Goal: Transaction & Acquisition: Purchase product/service

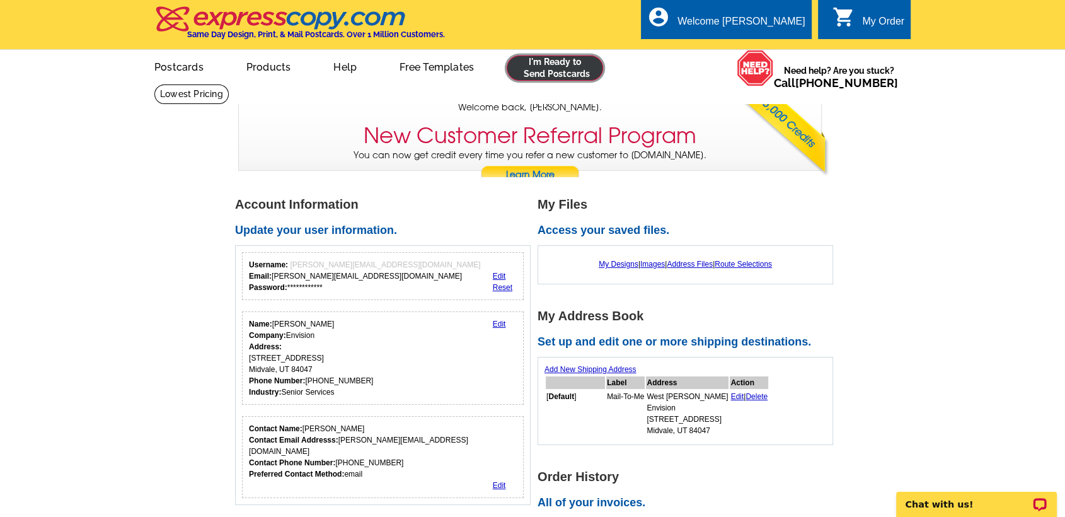
click at [534, 72] on link at bounding box center [555, 67] width 96 height 25
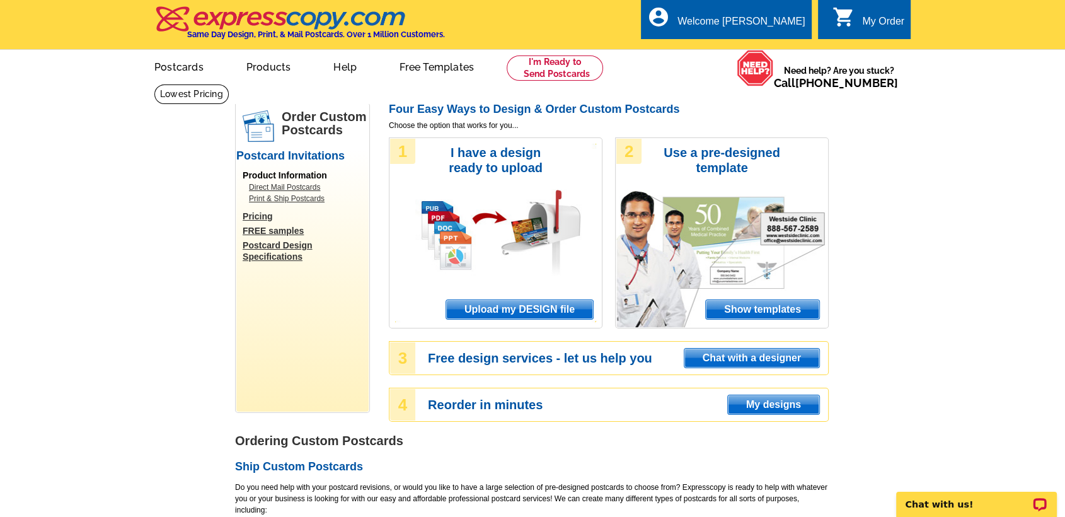
click at [532, 307] on span "Upload my DESIGN file" at bounding box center [519, 309] width 147 height 19
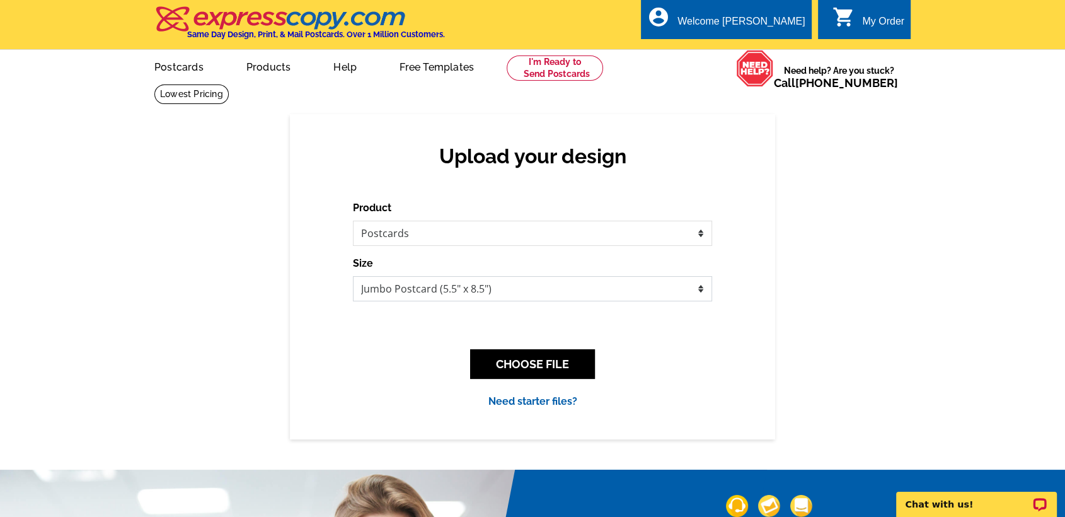
click at [493, 301] on select "Jumbo Postcard (5.5" x 8.5") Regular Postcard (4.25" x 5.6") Panoramic Postcard…" at bounding box center [532, 288] width 359 height 25
select select "1"
click at [353, 277] on select "Jumbo Postcard (5.5" x 8.5") Regular Postcard (4.25" x 5.6") Panoramic Postcard…" at bounding box center [532, 288] width 359 height 25
click at [527, 359] on button "CHOOSE FILE" at bounding box center [532, 364] width 125 height 30
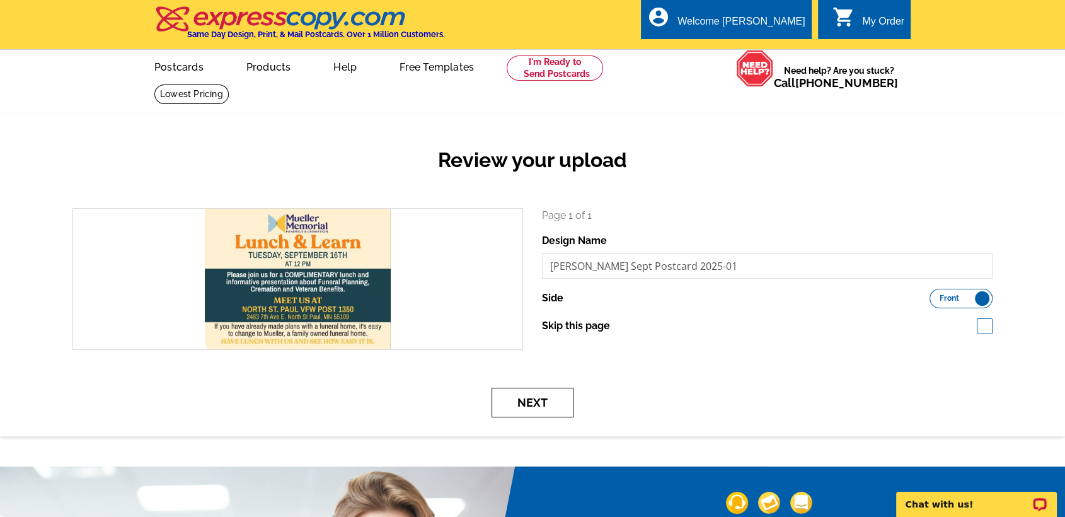
click at [539, 411] on button "Next" at bounding box center [532, 402] width 82 height 30
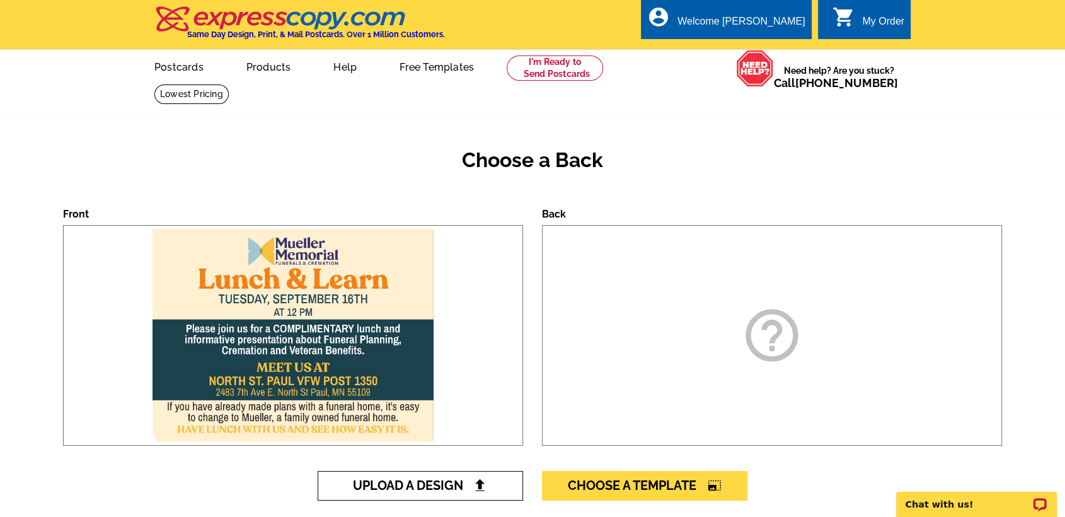
click at [395, 483] on span "Upload A Design" at bounding box center [420, 485] width 135 height 15
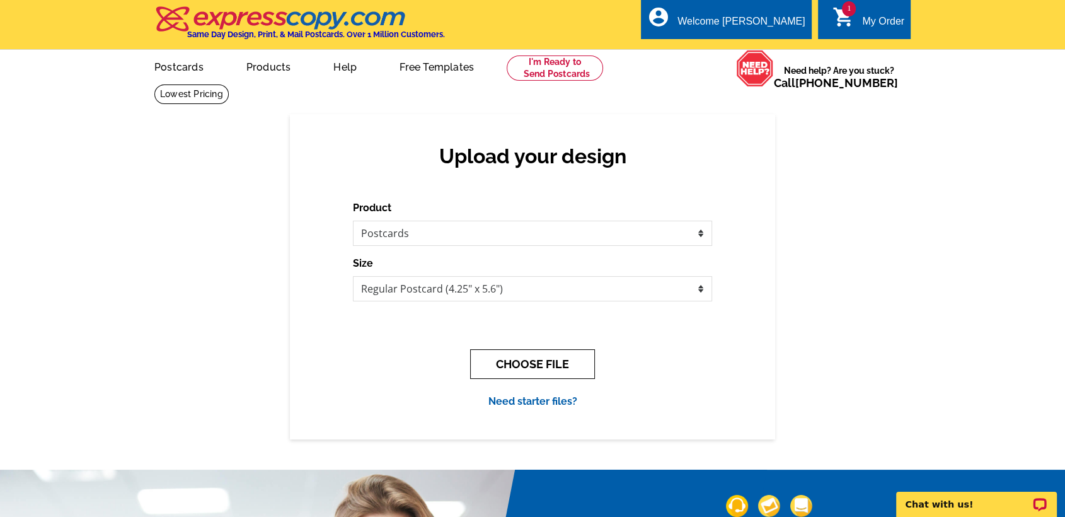
click at [488, 353] on button "CHOOSE FILE" at bounding box center [532, 364] width 125 height 30
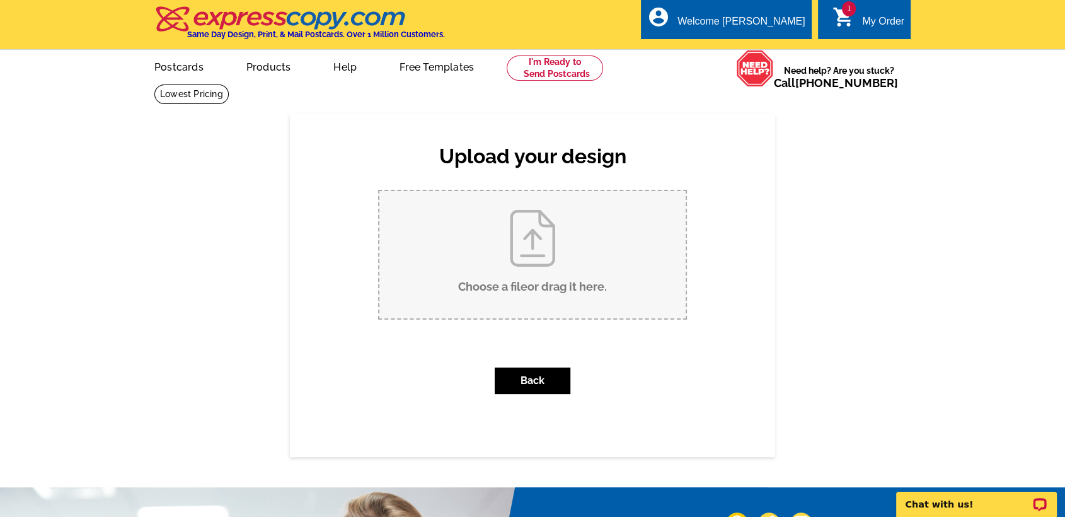
click at [520, 246] on input "Choose a file or drag it here ." at bounding box center [532, 254] width 306 height 127
type input "C:\fakepath\[PERSON_NAME] Sept Postcard 2025-02.jpg"
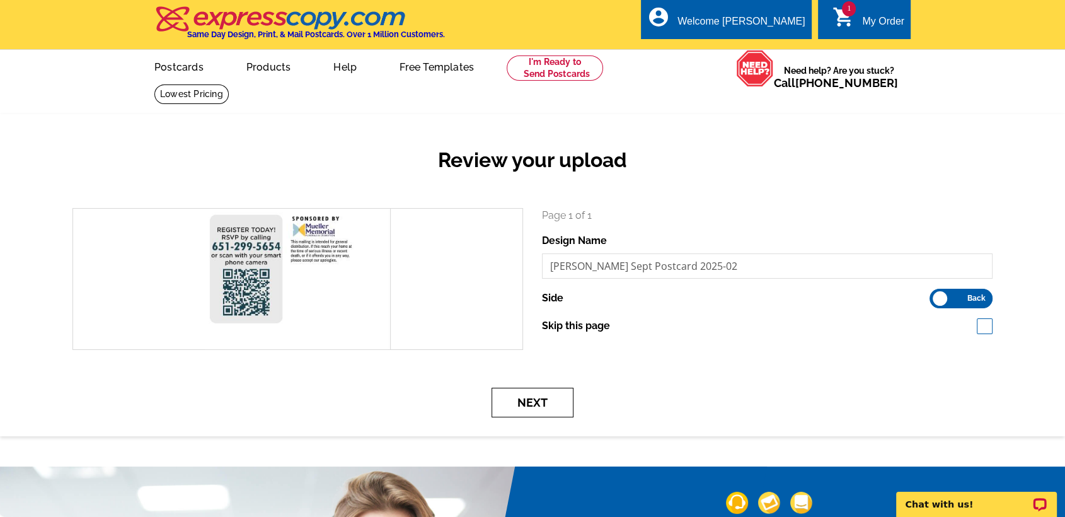
click at [539, 397] on button "Next" at bounding box center [532, 402] width 82 height 30
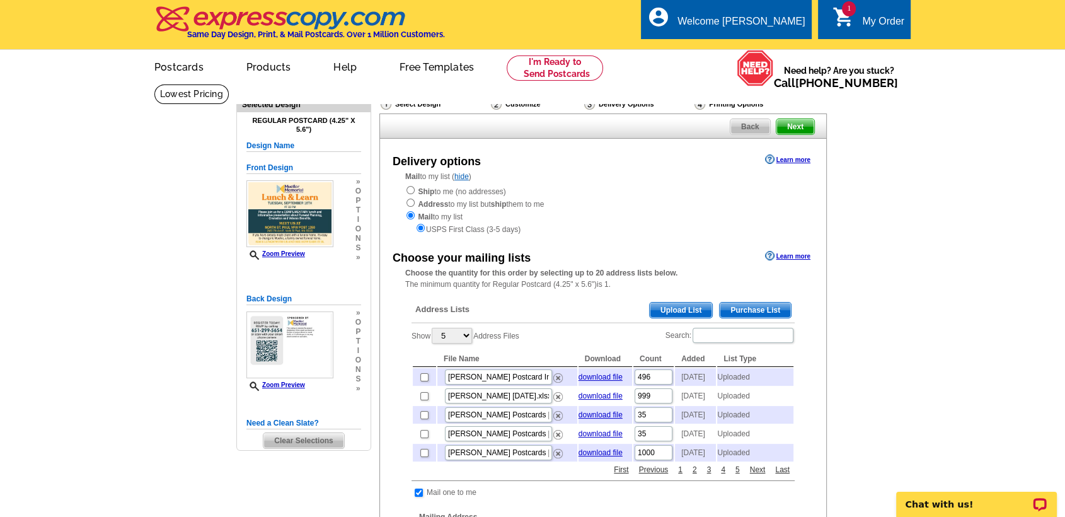
click at [687, 309] on span "Upload List" at bounding box center [681, 309] width 62 height 15
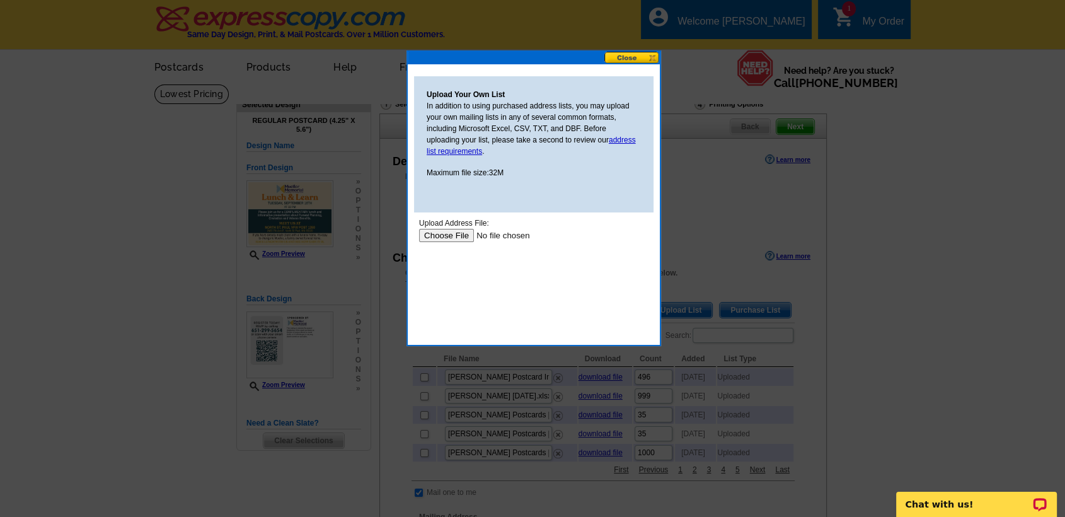
click at [451, 241] on input "file" at bounding box center [498, 235] width 159 height 13
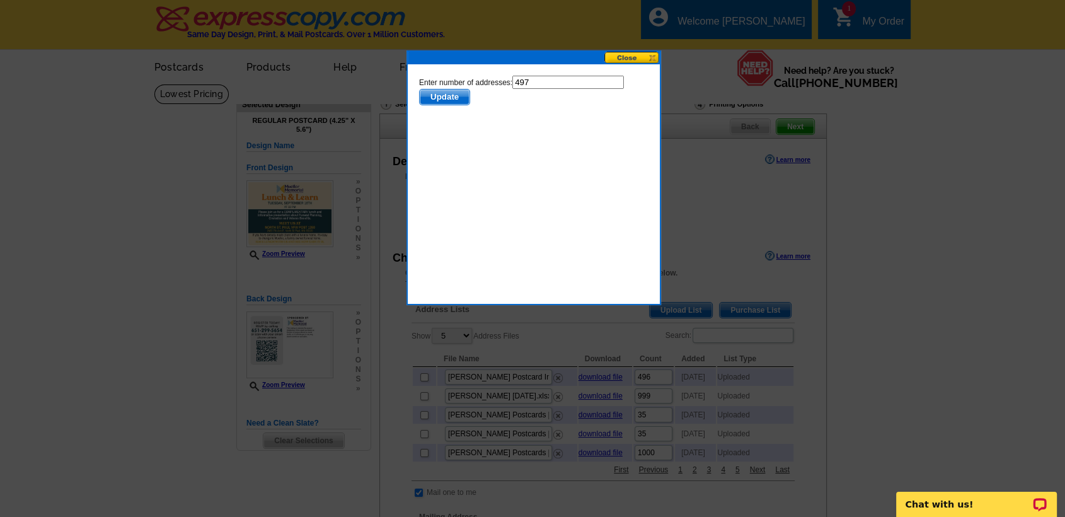
click at [445, 98] on span "Update" at bounding box center [445, 96] width 50 height 15
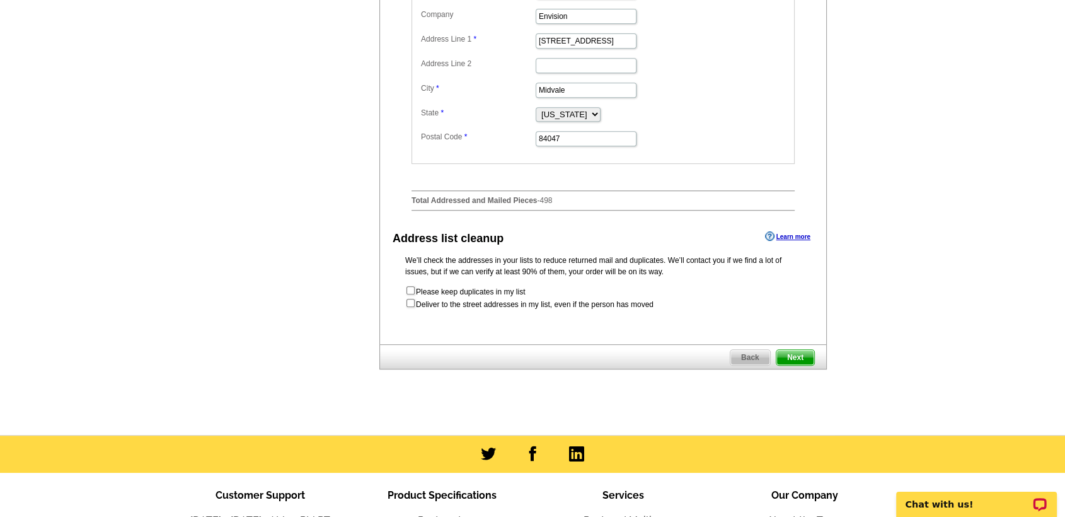
scroll to position [553, 0]
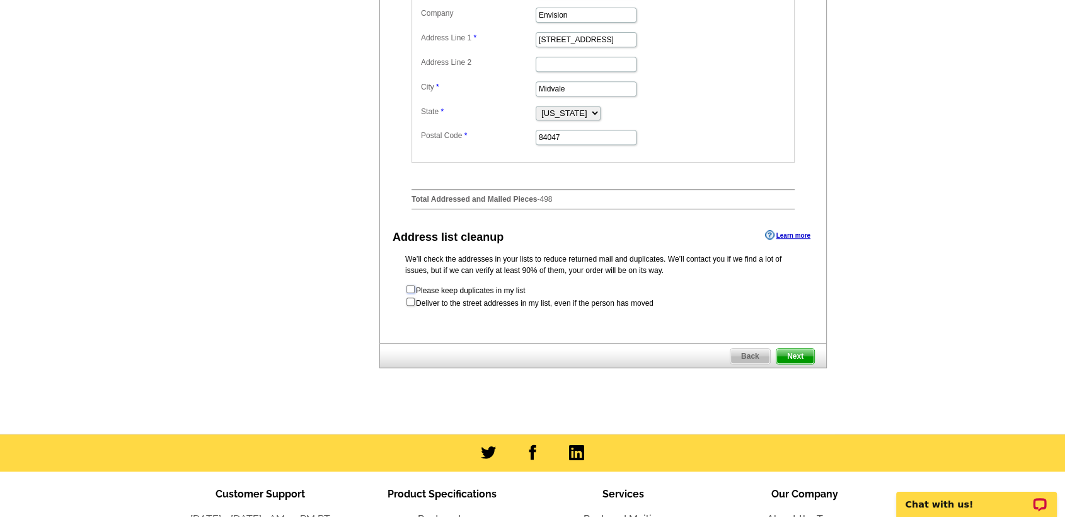
click at [413, 293] on input "checkbox" at bounding box center [410, 289] width 8 height 8
checkbox input "true"
click at [411, 306] on input "checkbox" at bounding box center [410, 301] width 8 height 8
checkbox input "true"
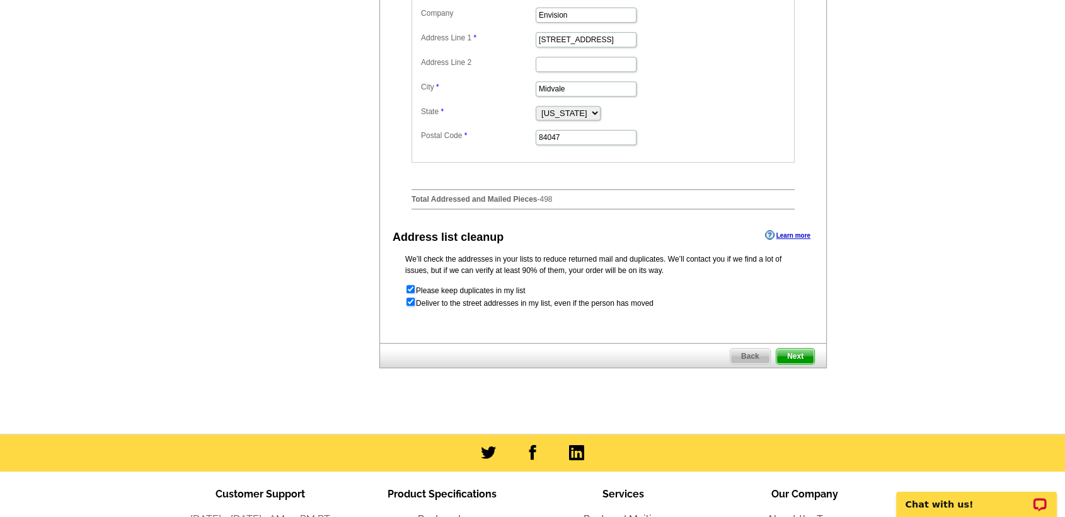
radio input "true"
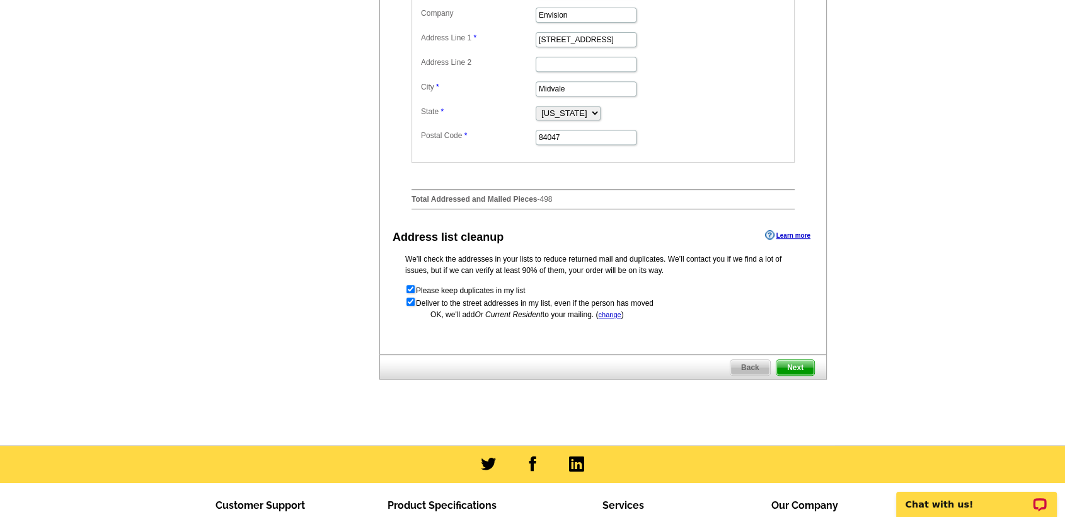
click at [793, 375] on span "Next" at bounding box center [795, 367] width 38 height 15
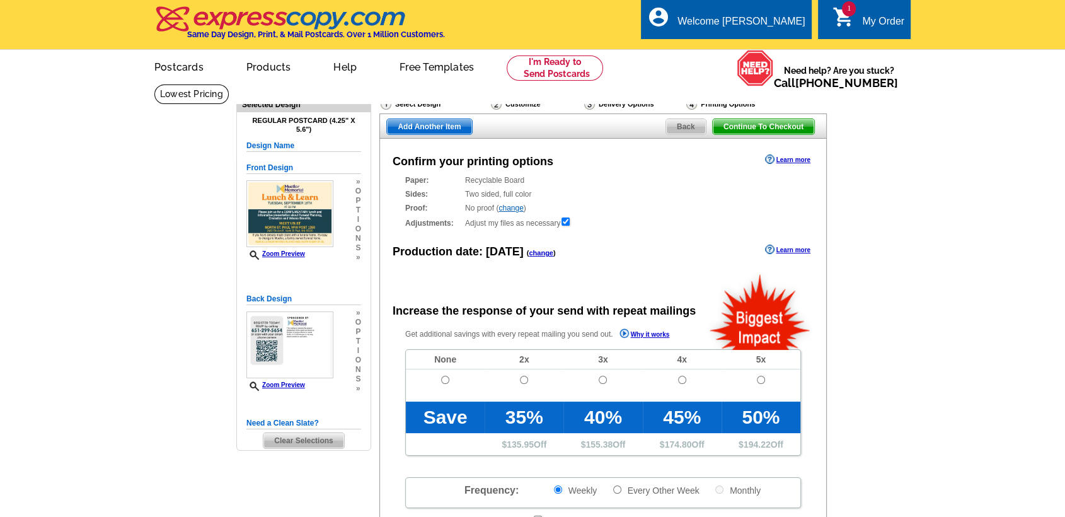
radio input "false"
click at [443, 382] on input "radio" at bounding box center [445, 379] width 8 height 8
radio input "true"
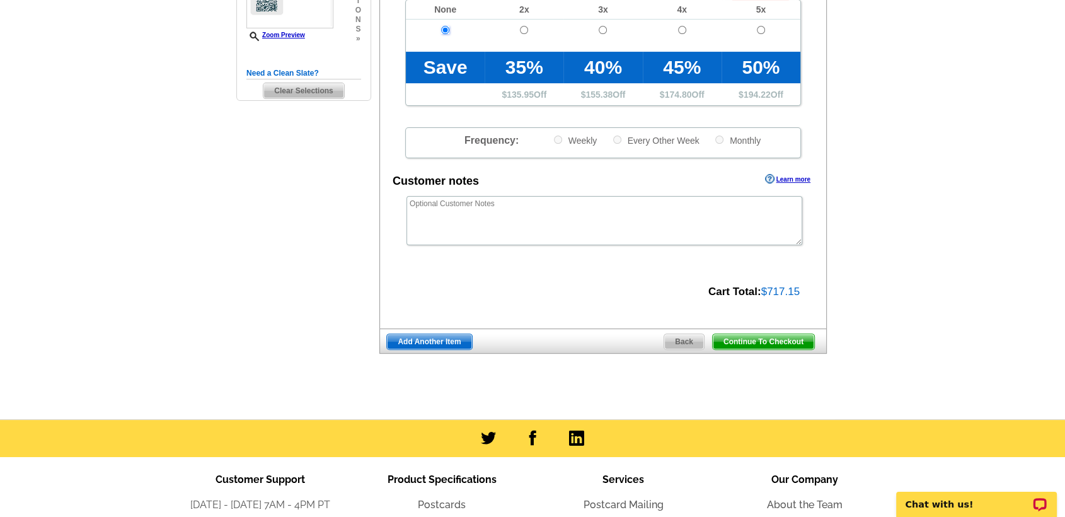
scroll to position [352, 0]
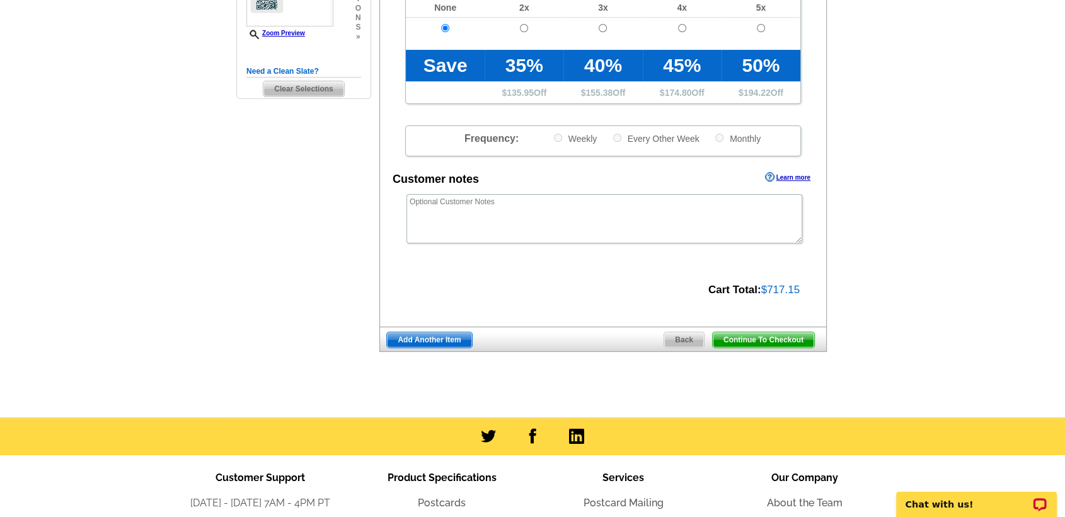
click at [770, 342] on span "Continue To Checkout" at bounding box center [763, 339] width 101 height 15
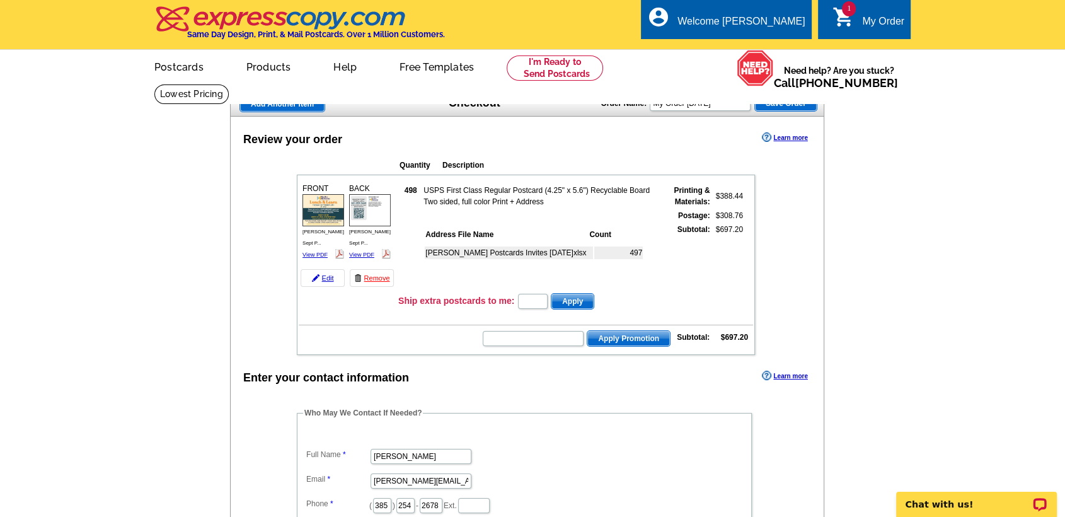
click at [566, 312] on td at bounding box center [526, 318] width 454 height 13
click at [539, 312] on td at bounding box center [526, 318] width 454 height 13
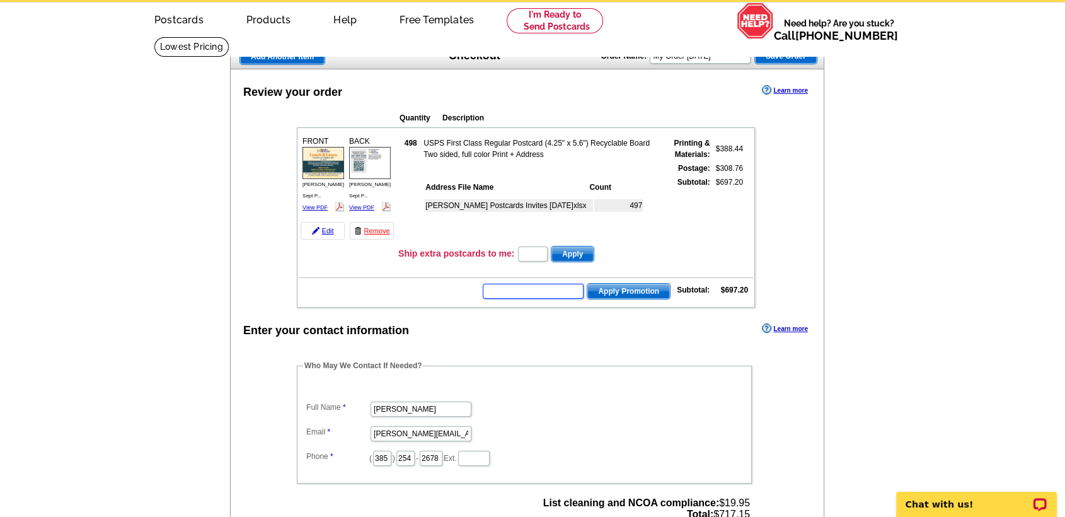
click at [495, 287] on input "text" at bounding box center [533, 290] width 101 height 15
type input "hurry40"
click at [610, 291] on span "Apply Promotion" at bounding box center [628, 290] width 83 height 15
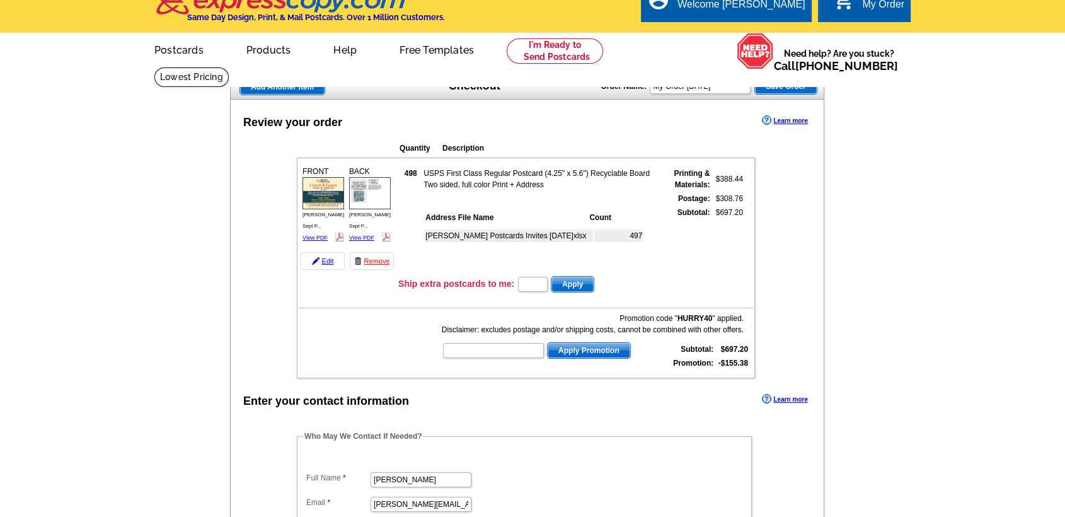
scroll to position [16, 0]
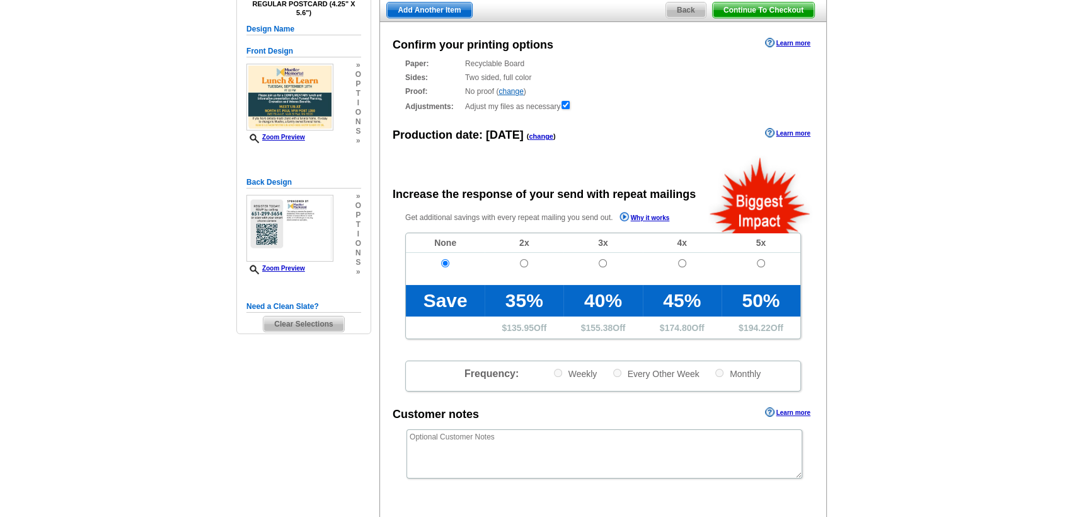
scroll to position [106, 0]
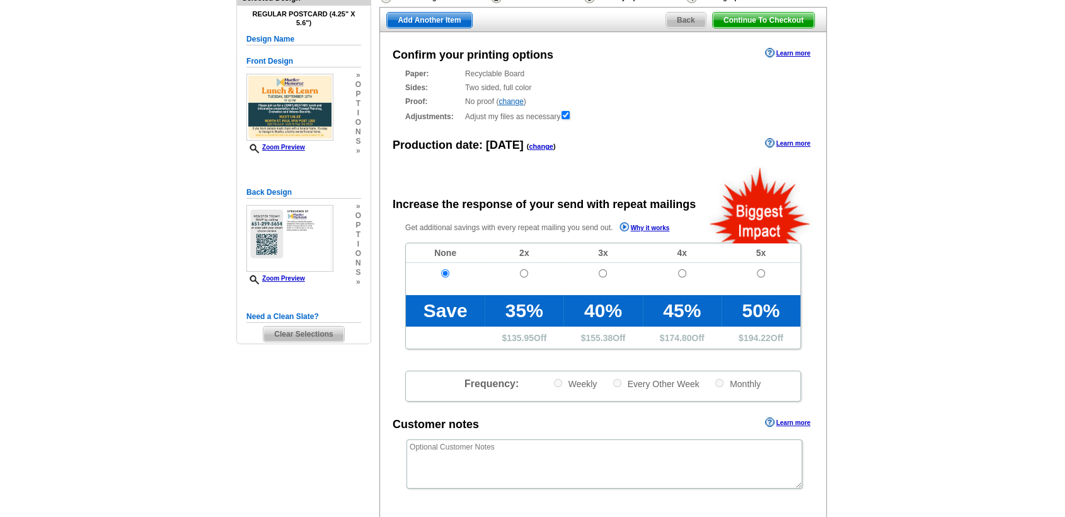
click at [819, 132] on div "Confirm your printing options Learn more Paper: Recyclable Board Select a diffe…" at bounding box center [602, 301] width 447 height 539
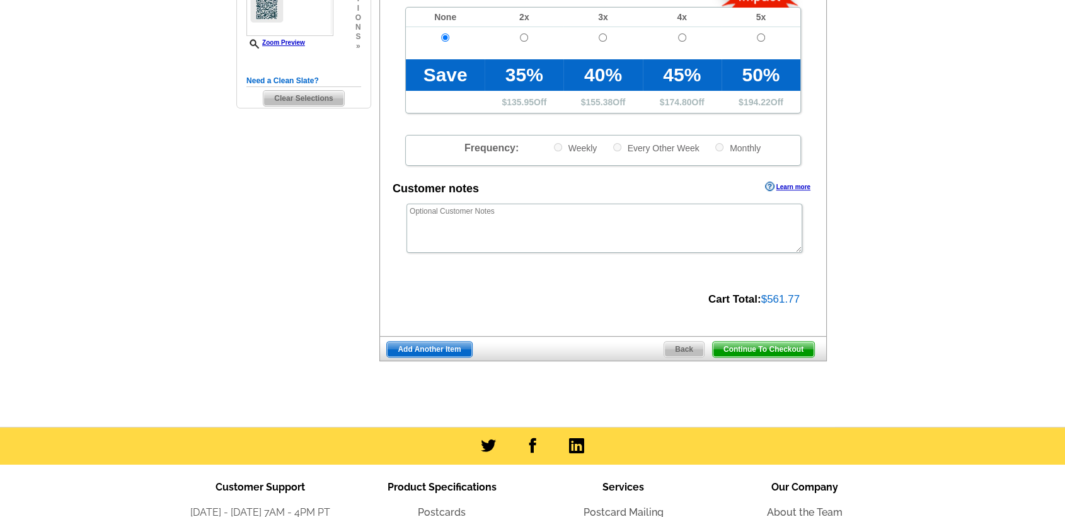
scroll to position [343, 0]
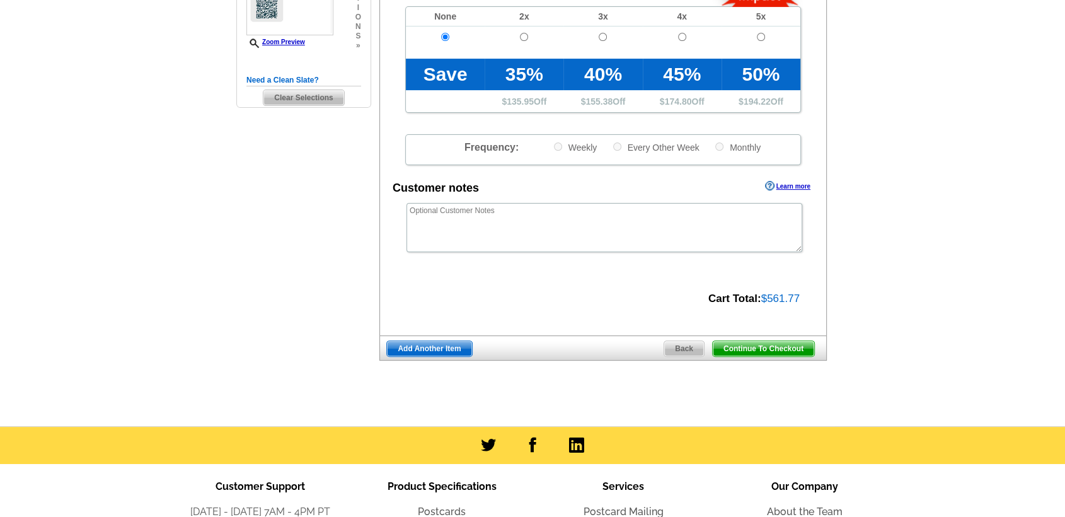
click at [761, 343] on span "Continue To Checkout" at bounding box center [763, 348] width 101 height 15
click at [761, 352] on span "Continue To Checkout" at bounding box center [763, 348] width 101 height 15
